Goal: Obtain resource: Obtain resource

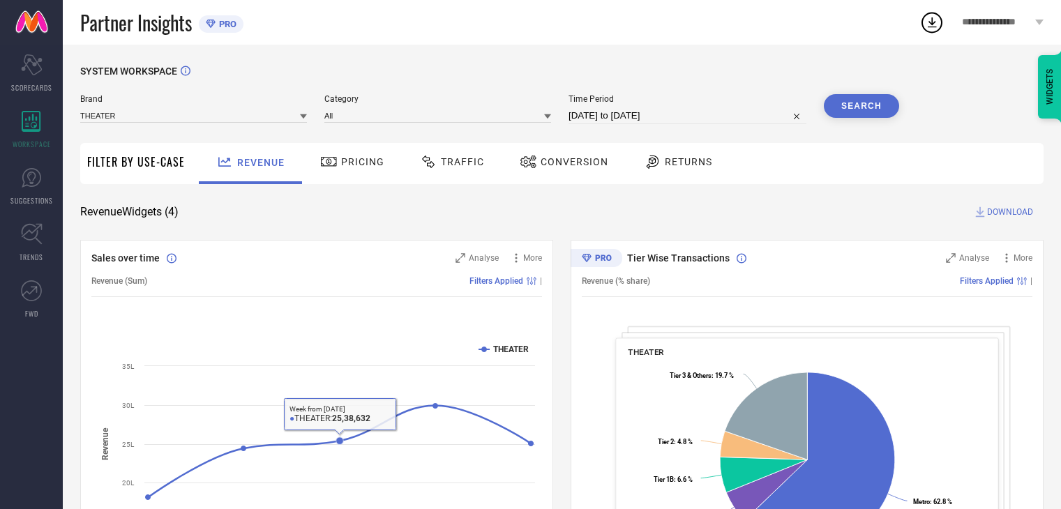
scroll to position [467, 0]
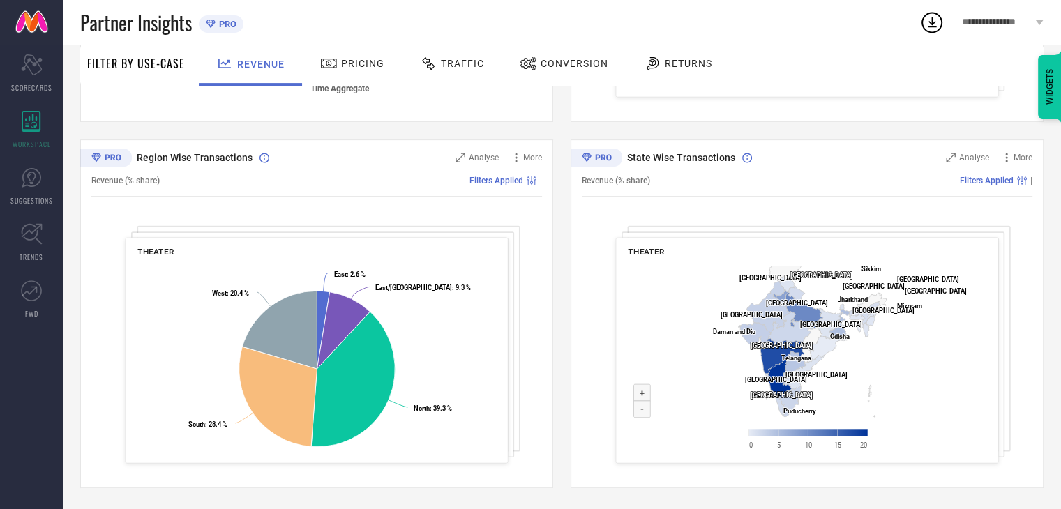
click at [338, 68] on div at bounding box center [330, 63] width 21 height 17
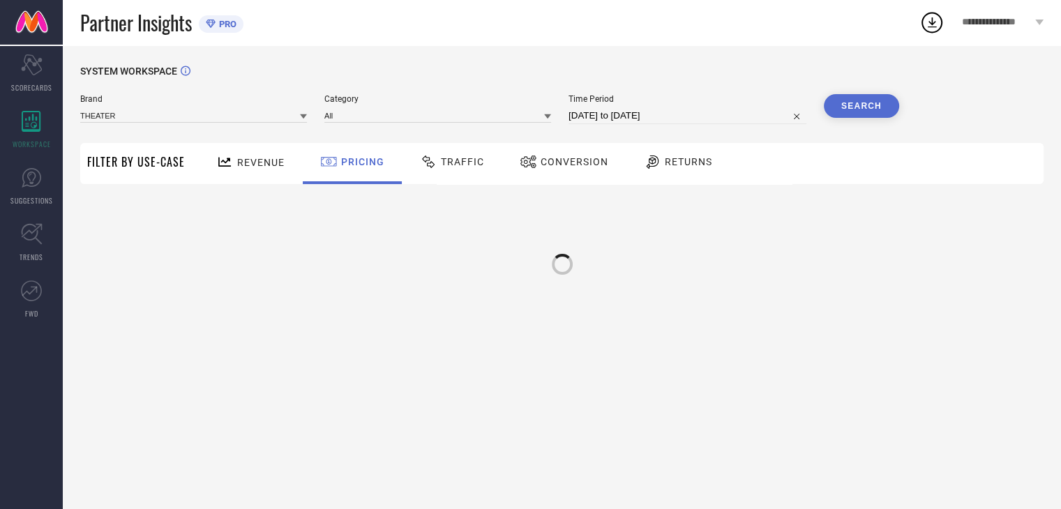
scroll to position [0, 0]
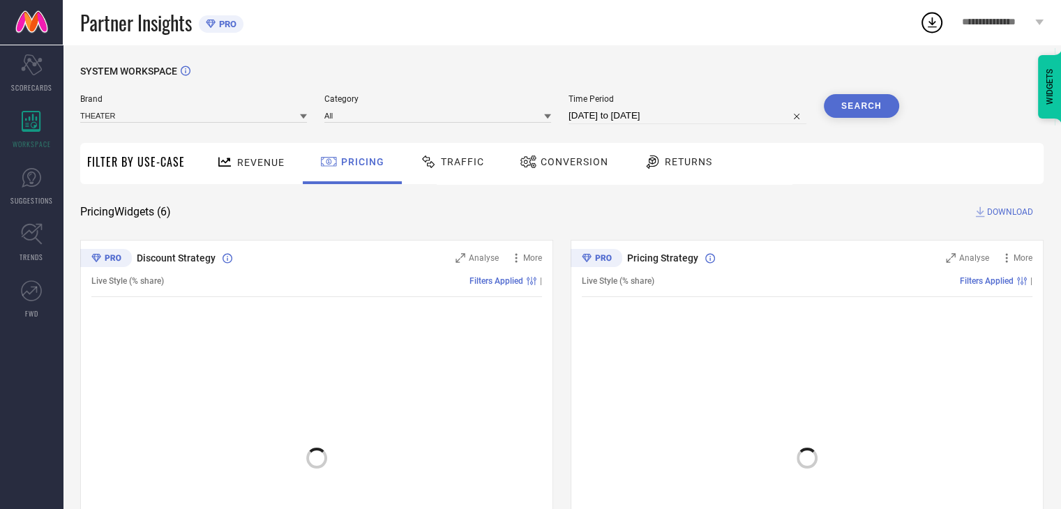
click at [450, 157] on span "Traffic" at bounding box center [462, 161] width 43 height 11
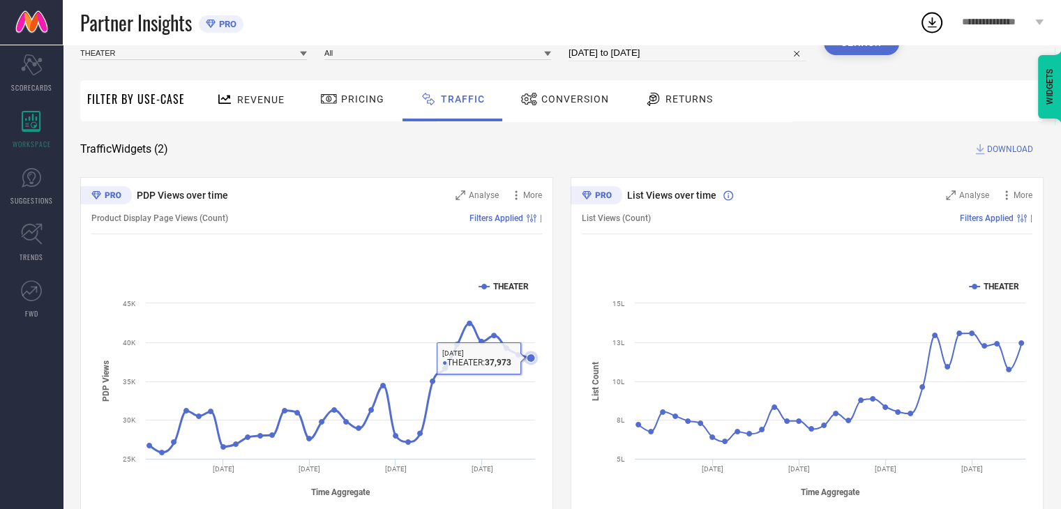
scroll to position [101, 0]
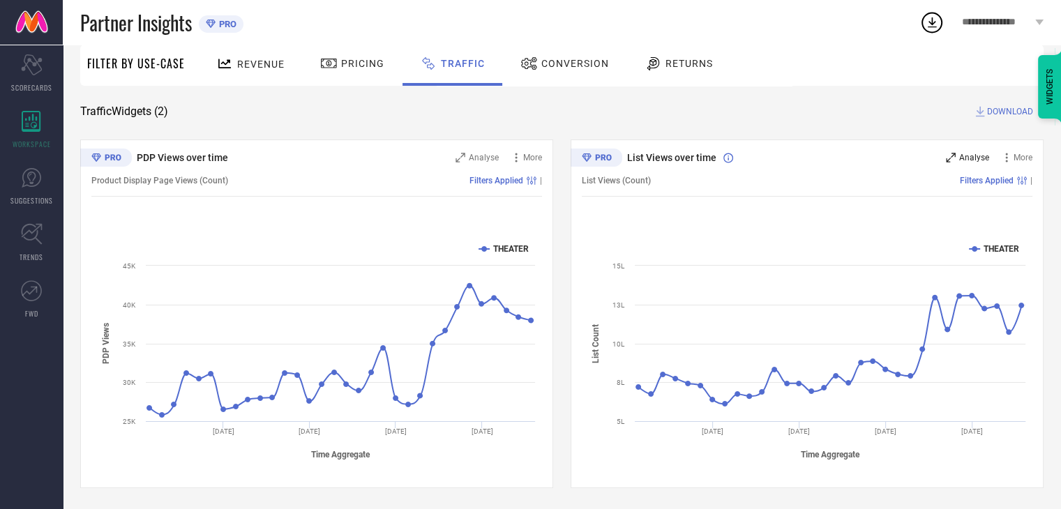
click at [977, 158] on span "Analyse" at bounding box center [974, 158] width 30 height 10
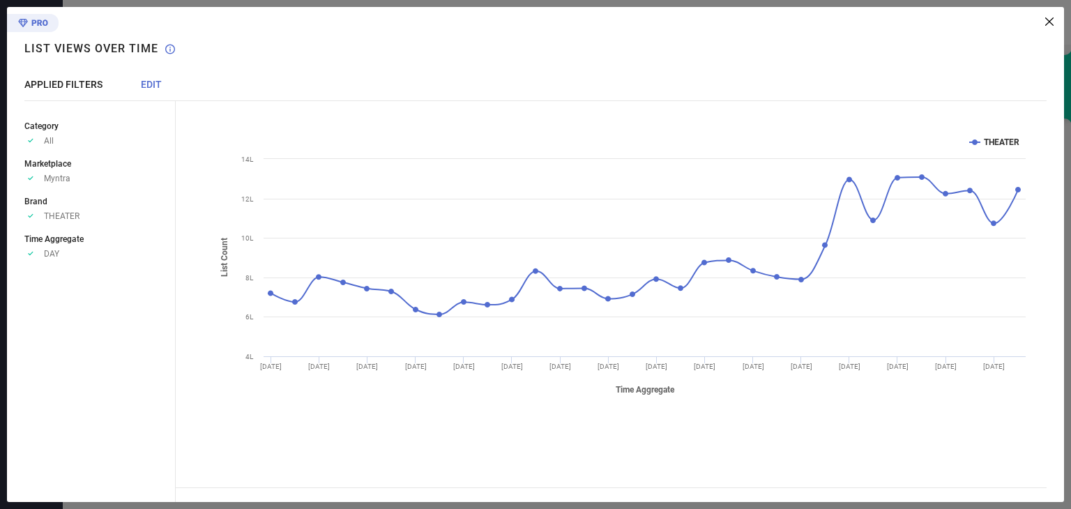
click at [1056, 23] on div "Created with Highcharts 9.3.3 Time Aggregate List Count THEATER [DATE] [DATE] […" at bounding box center [620, 254] width 888 height 495
click at [1047, 20] on icon at bounding box center [1049, 21] width 8 height 8
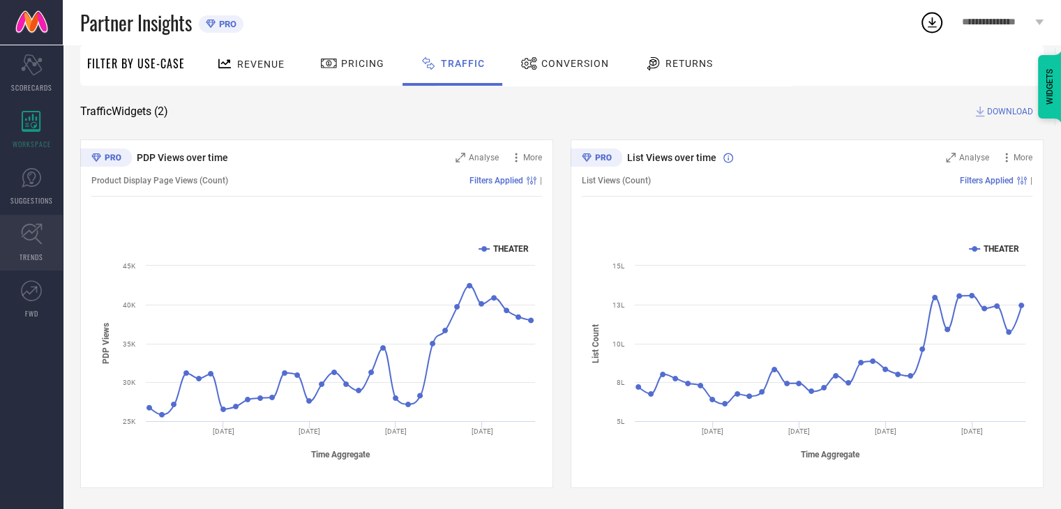
click at [22, 227] on icon at bounding box center [32, 234] width 22 height 22
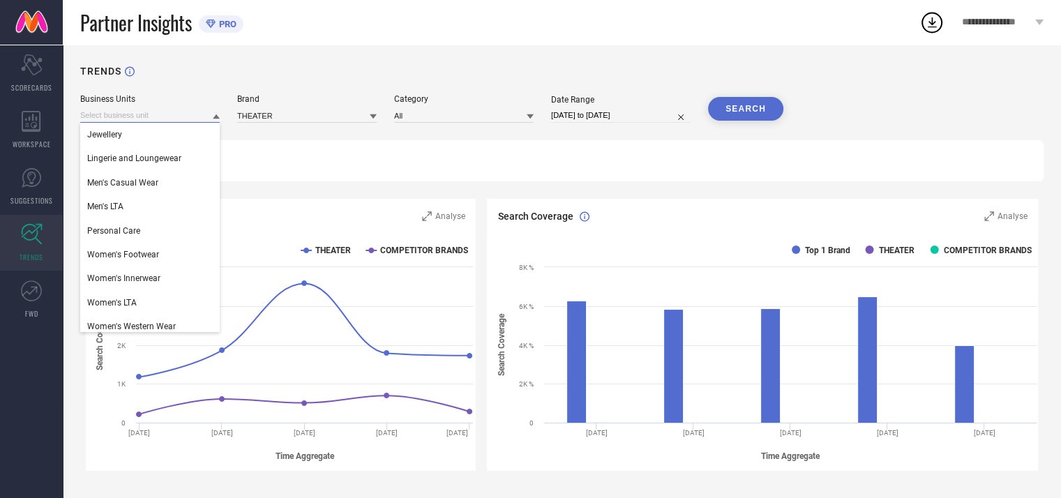
click at [169, 116] on input at bounding box center [149, 115] width 139 height 15
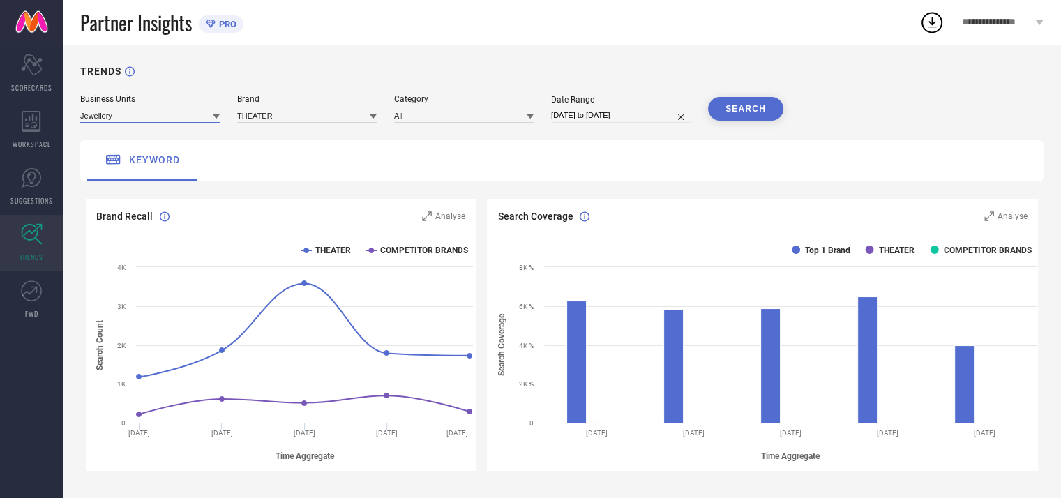
click at [156, 114] on input at bounding box center [149, 115] width 139 height 15
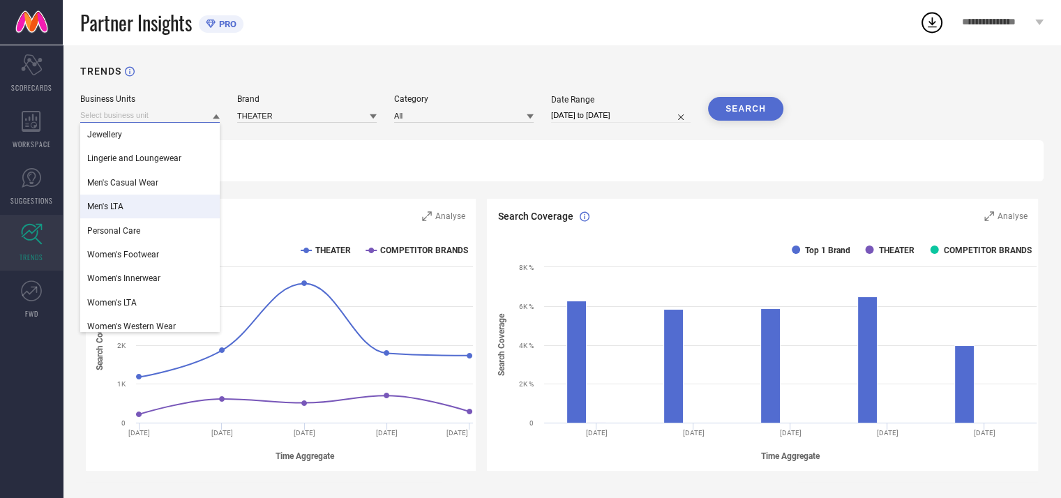
scroll to position [6, 0]
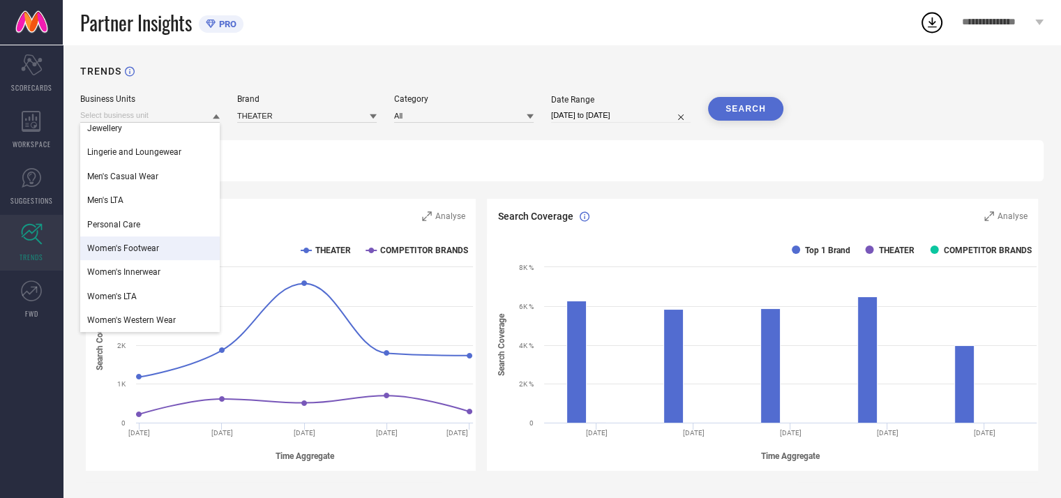
click at [140, 252] on span "Women's Footwear" at bounding box center [123, 248] width 72 height 10
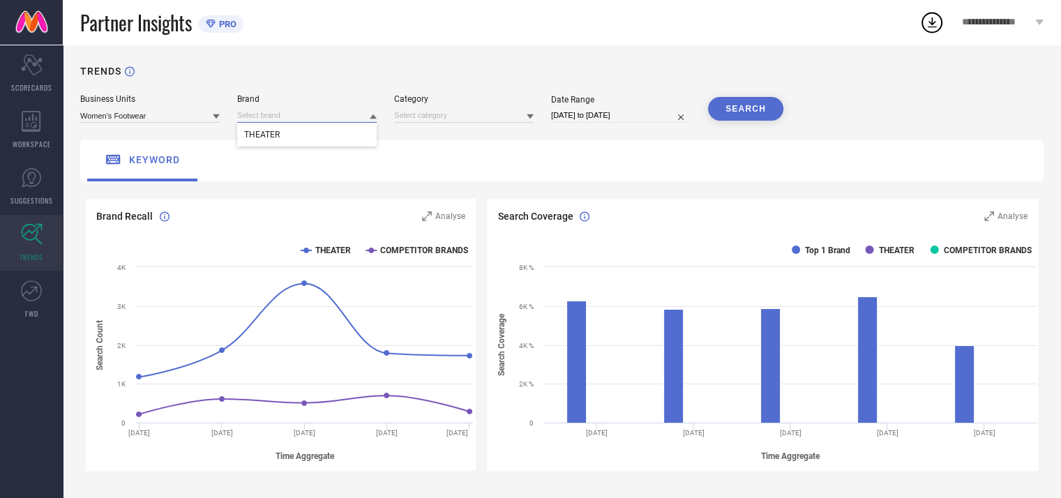
click at [338, 112] on input at bounding box center [306, 115] width 139 height 15
click at [327, 111] on input at bounding box center [306, 115] width 139 height 15
click at [306, 144] on div "THEATER" at bounding box center [306, 135] width 139 height 24
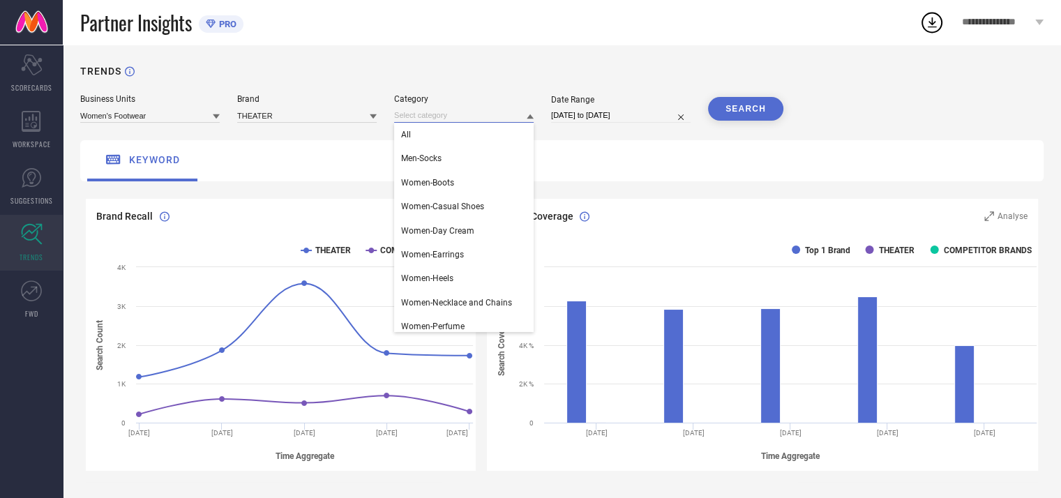
click at [447, 115] on input at bounding box center [463, 115] width 139 height 15
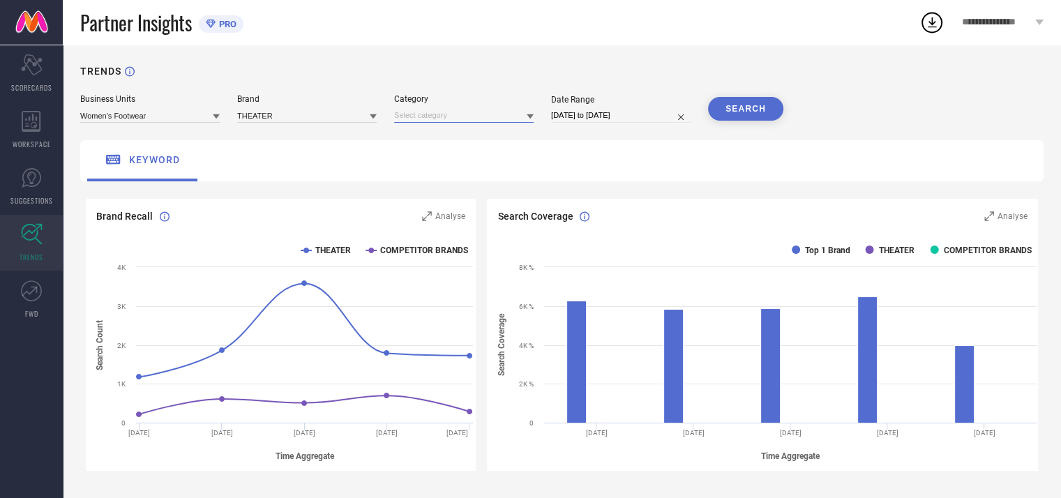
click at [446, 114] on input at bounding box center [463, 115] width 139 height 15
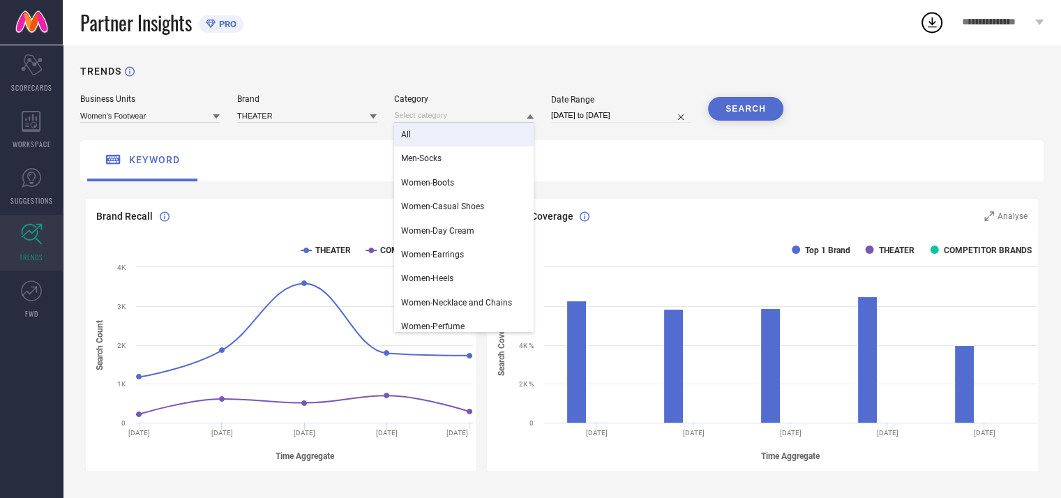
click at [416, 135] on div "All" at bounding box center [463, 135] width 139 height 24
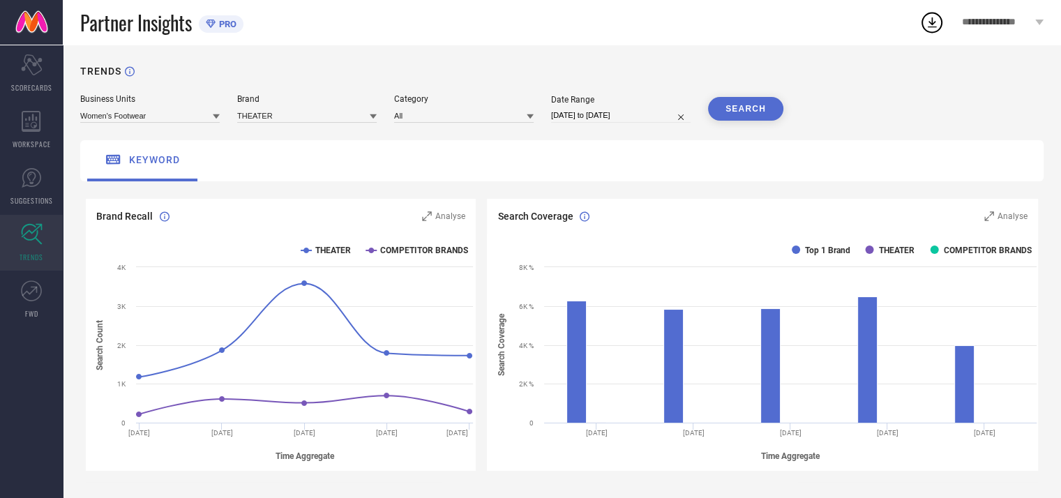
click at [744, 112] on button "SEARCH" at bounding box center [745, 109] width 75 height 24
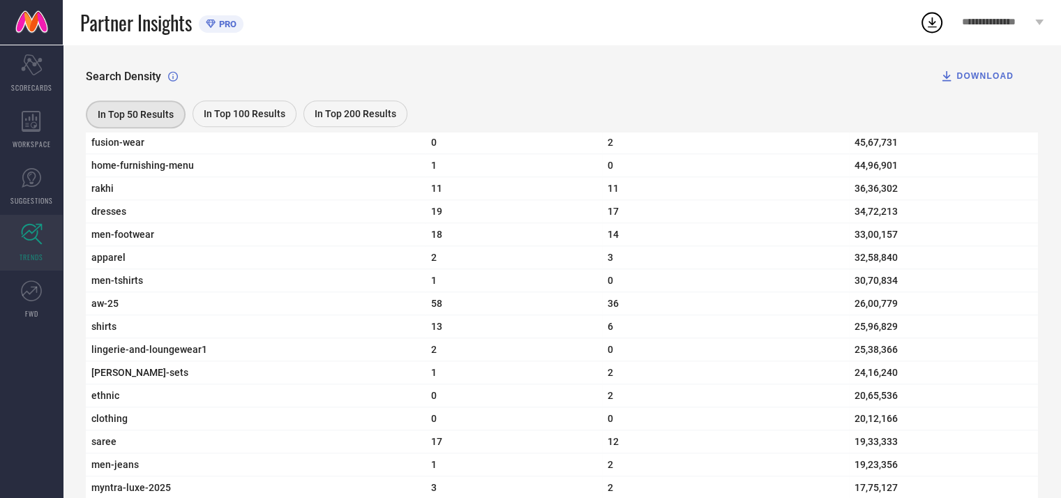
scroll to position [829, 0]
click at [977, 77] on div "DOWNLOAD" at bounding box center [976, 76] width 74 height 14
click at [349, 123] on div "In Top 200 Results" at bounding box center [355, 113] width 104 height 26
